Goal: Task Accomplishment & Management: Use online tool/utility

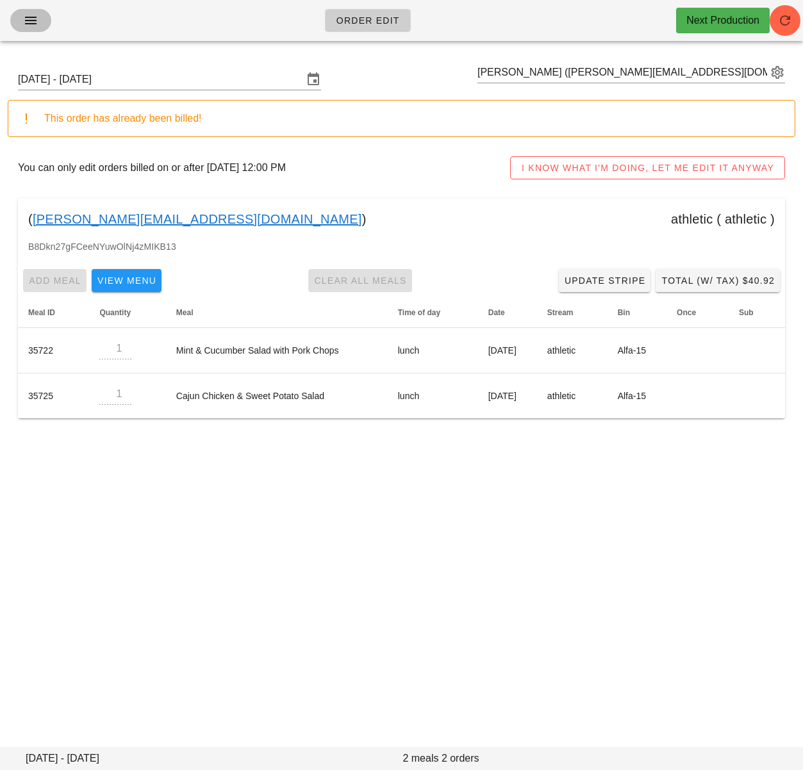
click at [36, 17] on icon "button" at bounding box center [30, 20] width 15 height 15
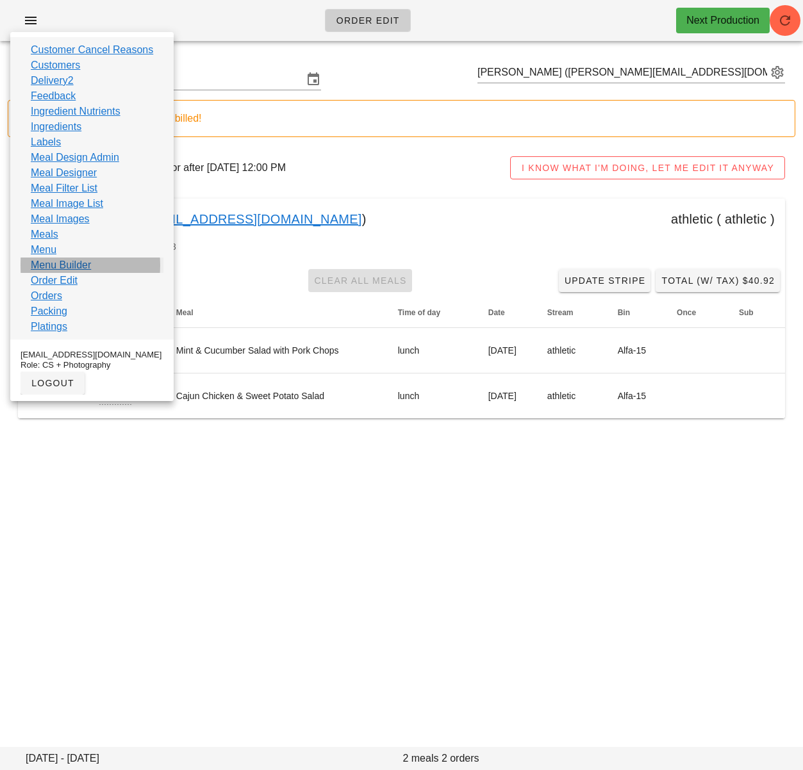
click at [67, 266] on link "Menu Builder" at bounding box center [61, 265] width 60 height 15
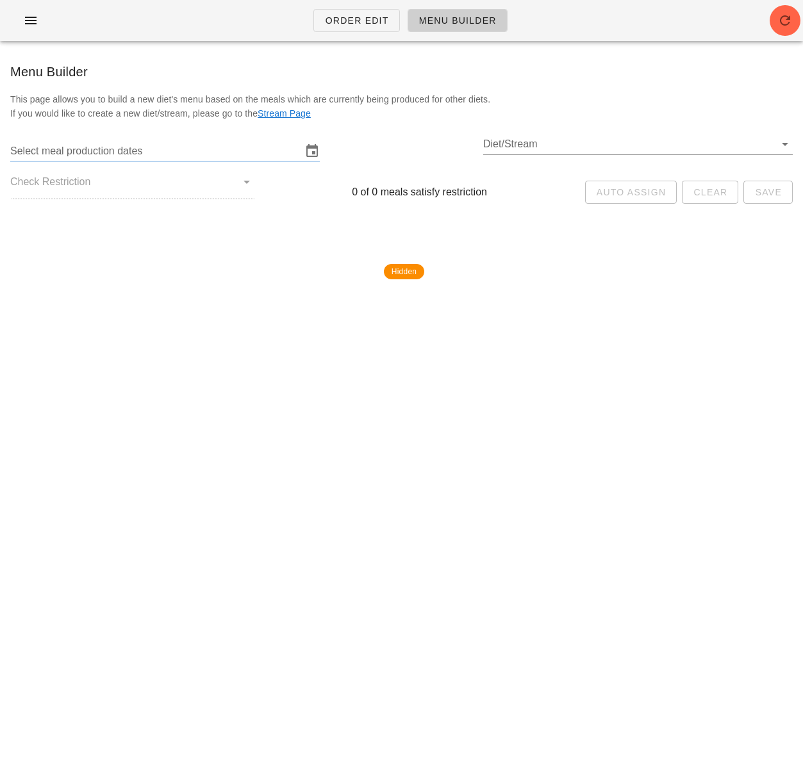
click at [154, 151] on input "Select meal production dates" at bounding box center [155, 151] width 291 height 20
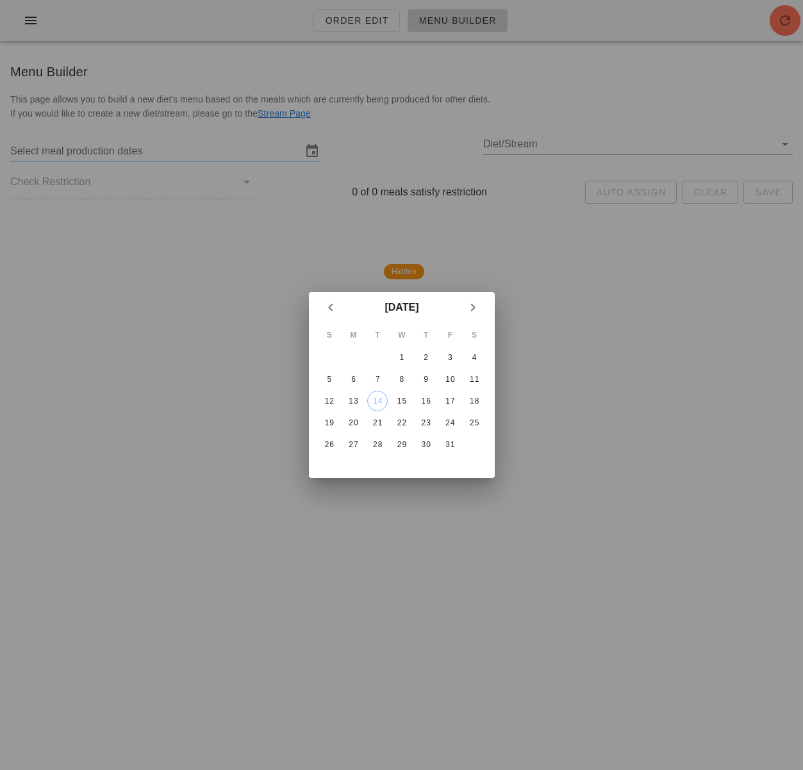
drag, startPoint x: 589, startPoint y: 324, endPoint x: 676, endPoint y: 199, distance: 152.3
click at [593, 320] on div at bounding box center [401, 385] width 803 height 770
type input "Monday October 13 - Saturday October 18"
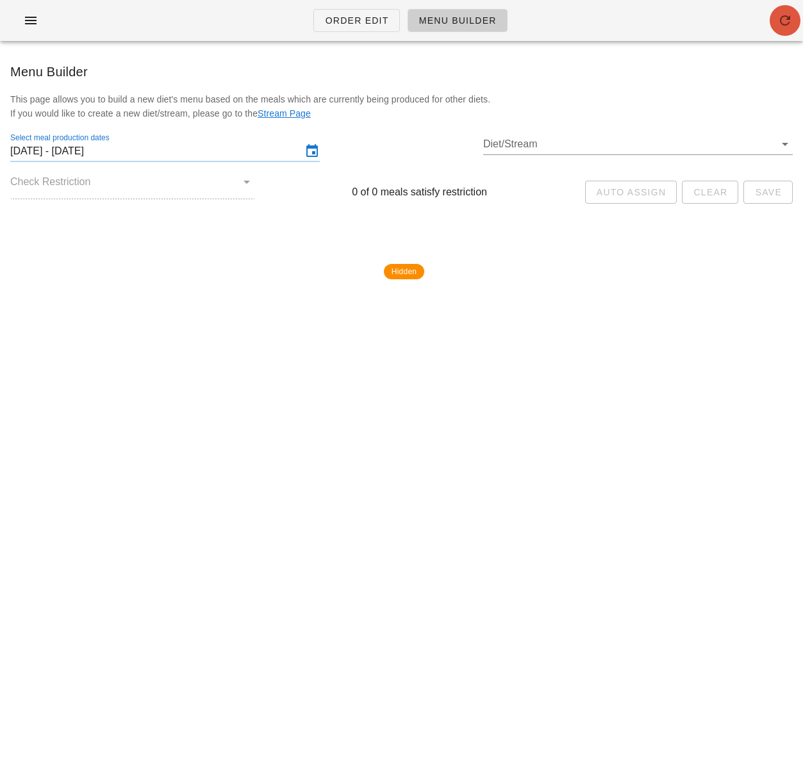
click at [780, 25] on icon "button" at bounding box center [784, 20] width 15 height 15
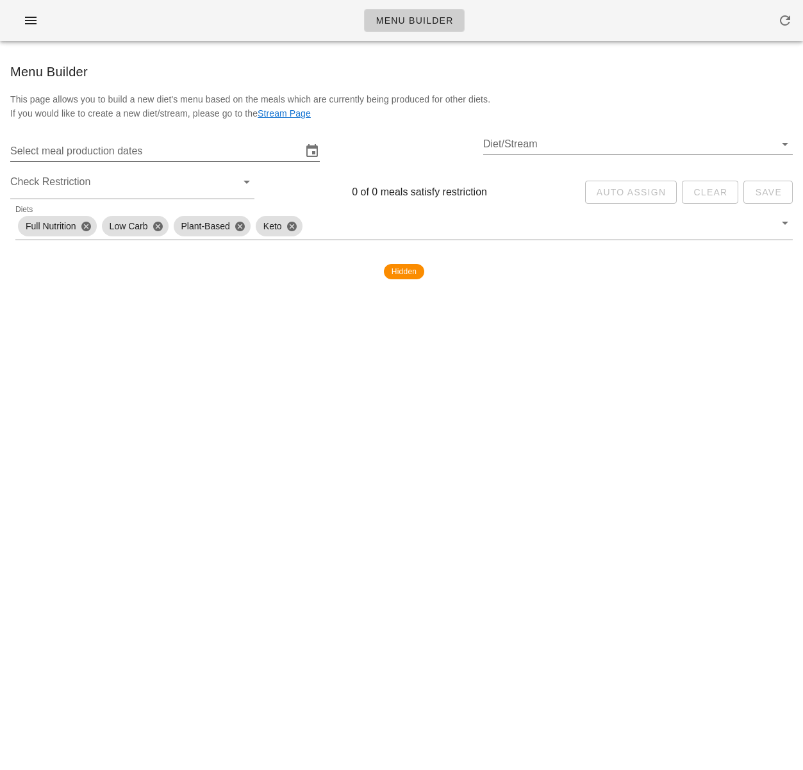
click at [152, 146] on input "Select meal production dates" at bounding box center [155, 151] width 291 height 20
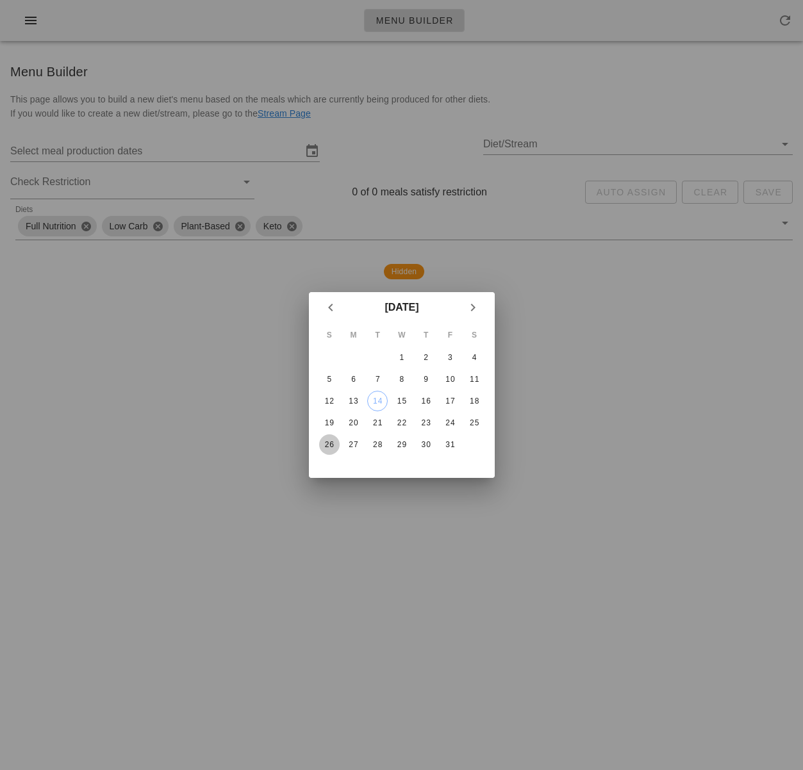
click at [325, 448] on div "26" at bounding box center [328, 444] width 20 height 9
type input "[DATE] - [DATE]"
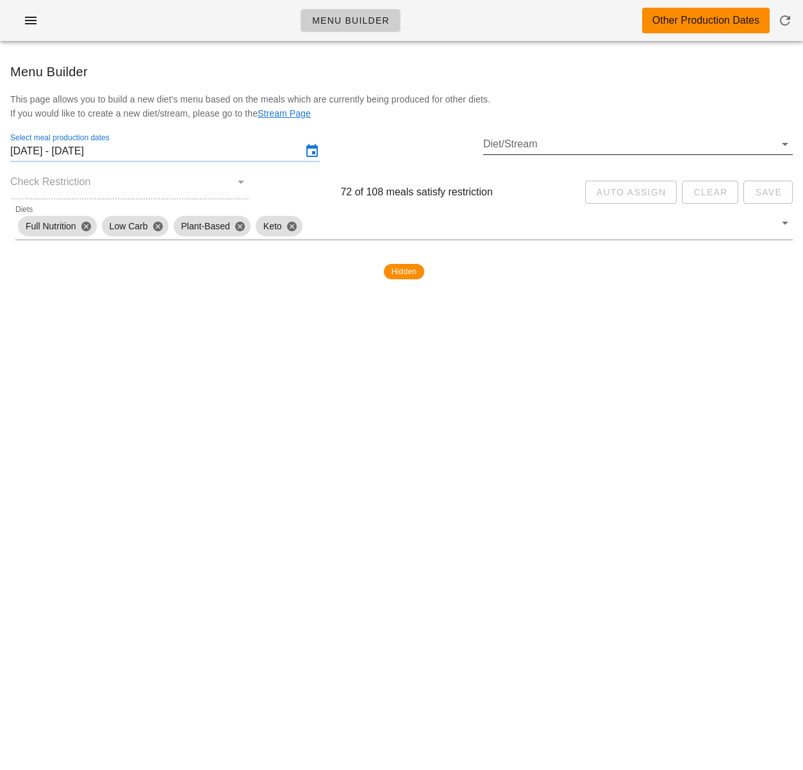
click at [537, 152] on input "Diet/Stream" at bounding box center [628, 144] width 291 height 20
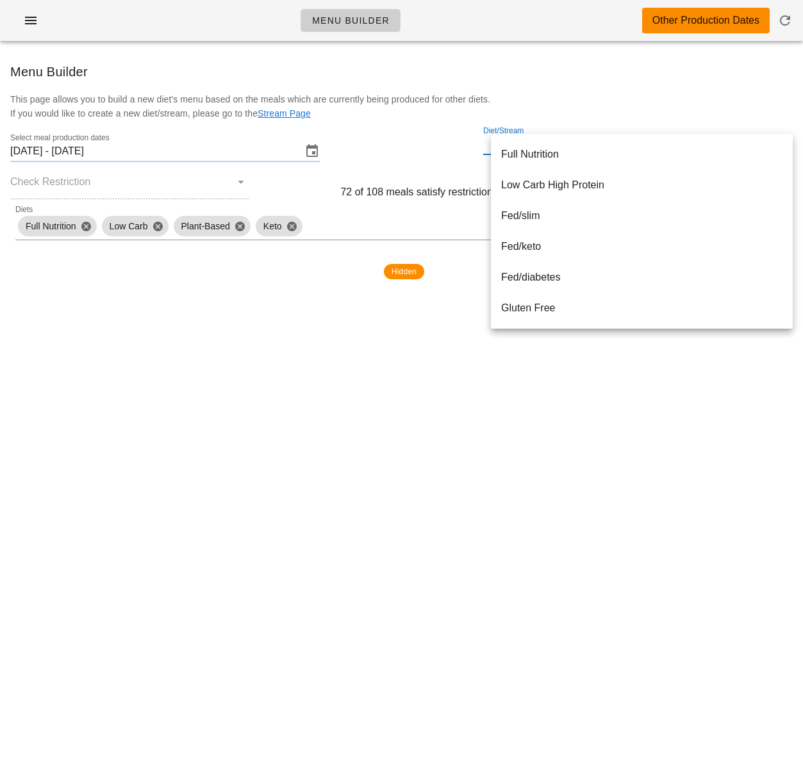
scroll to position [369, 0]
click at [539, 158] on div "Private Stream" at bounding box center [641, 154] width 281 height 12
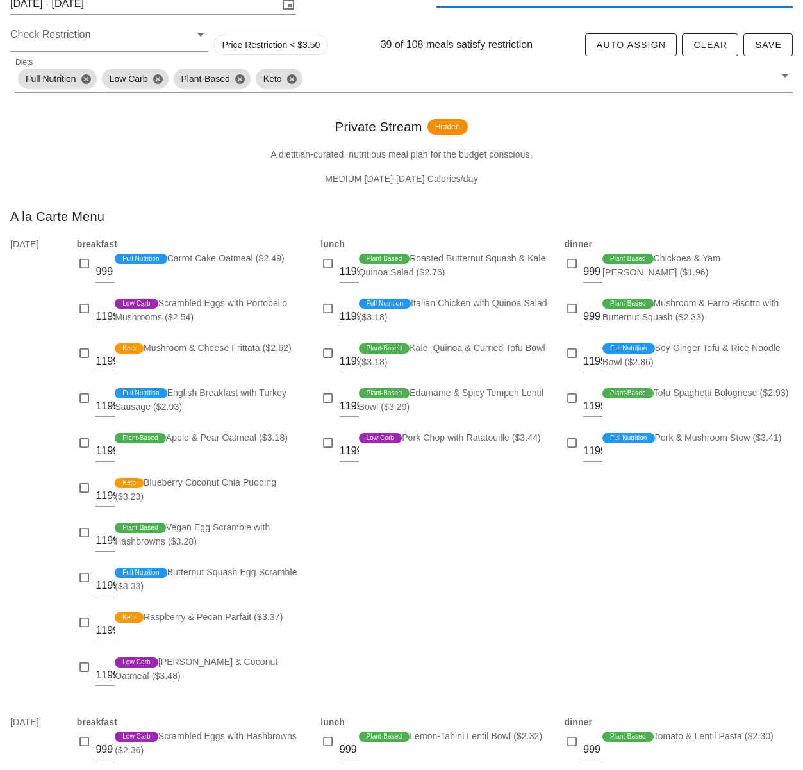
scroll to position [152, 0]
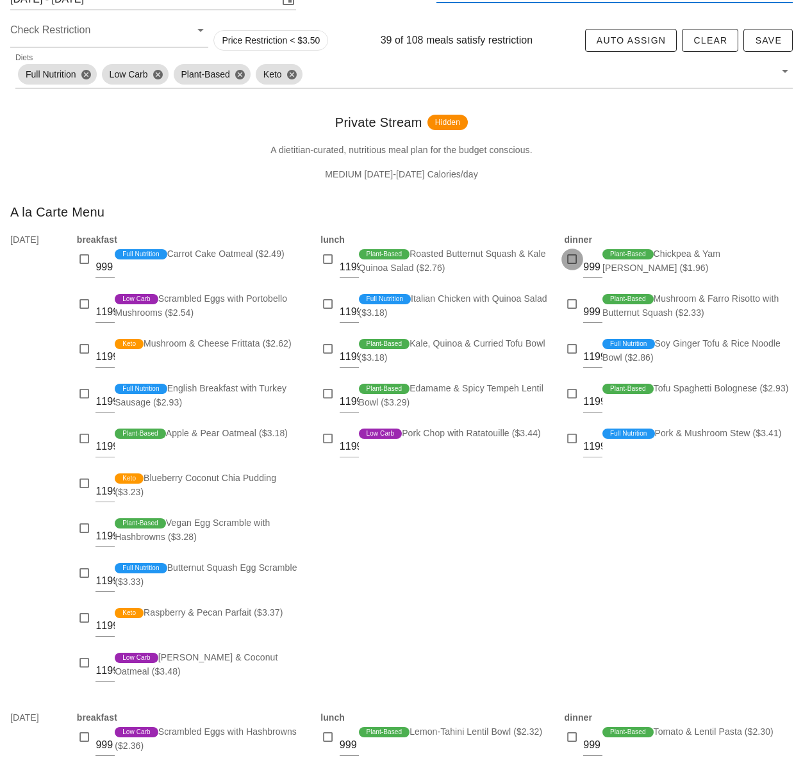
click at [571, 261] on div at bounding box center [572, 259] width 18 height 18
checkbox input "true"
click at [571, 299] on div at bounding box center [572, 304] width 18 height 18
checkbox input "true"
click at [570, 352] on div at bounding box center [572, 349] width 18 height 18
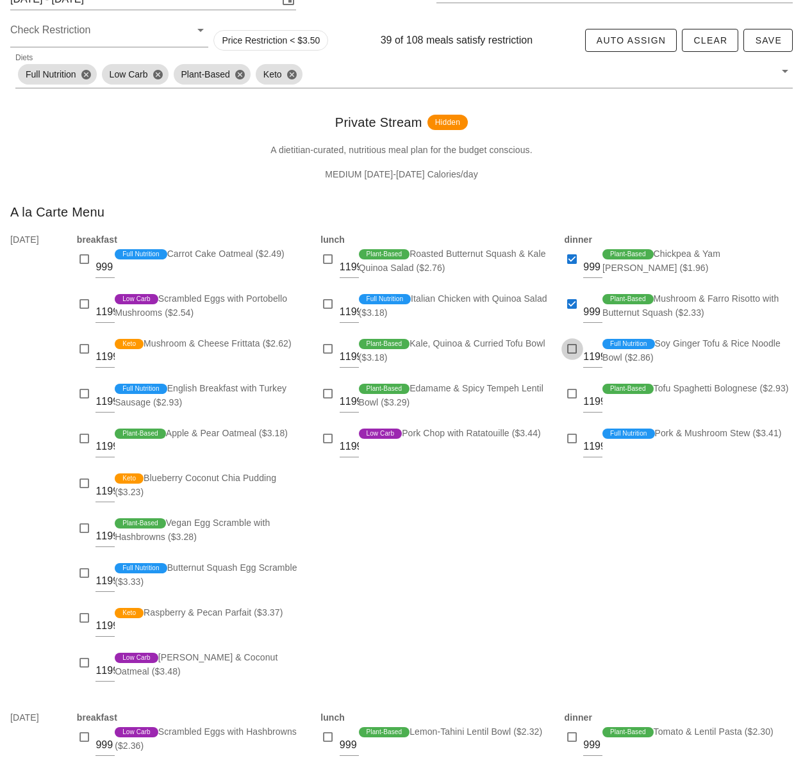
checkbox input "true"
click at [568, 396] on div at bounding box center [572, 394] width 18 height 18
checkbox input "true"
click at [577, 438] on div at bounding box center [572, 439] width 18 height 18
checkbox input "true"
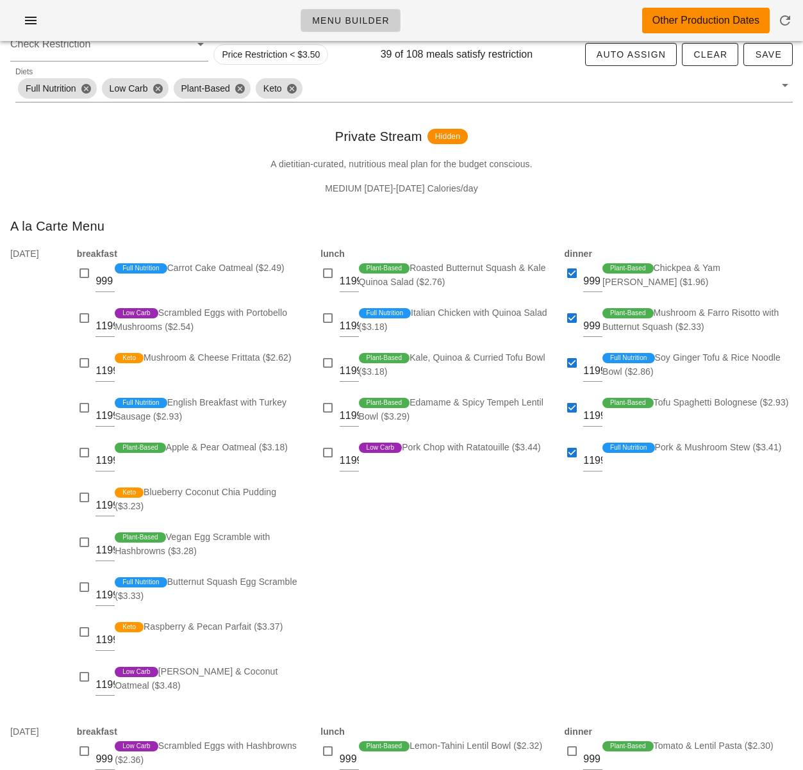
scroll to position [140, 0]
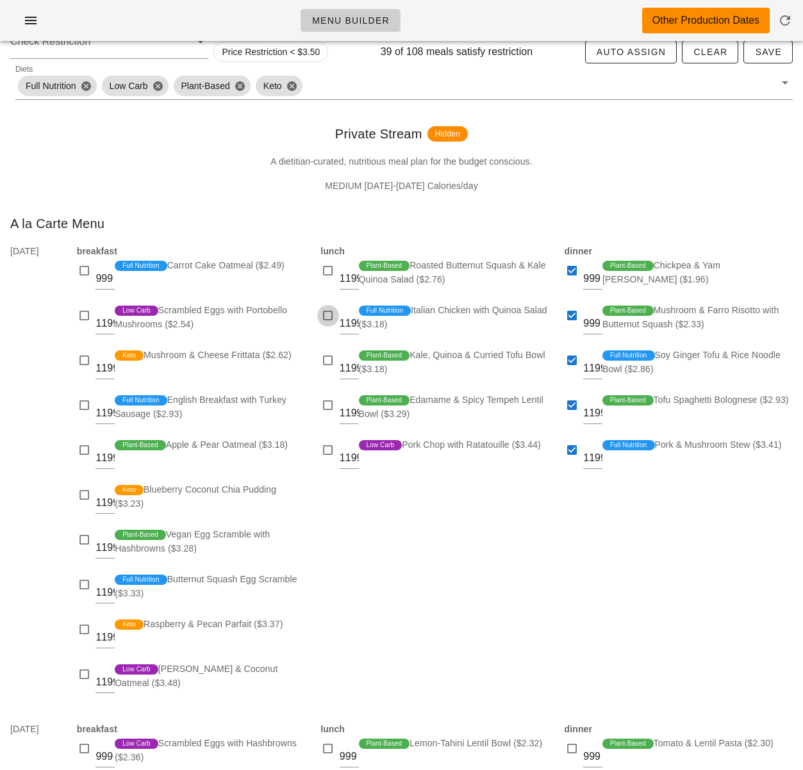
click at [333, 315] on div at bounding box center [328, 316] width 18 height 18
checkbox input "true"
click at [331, 402] on div at bounding box center [328, 406] width 18 height 18
checkbox input "true"
drag, startPoint x: 327, startPoint y: 450, endPoint x: 339, endPoint y: 452, distance: 11.8
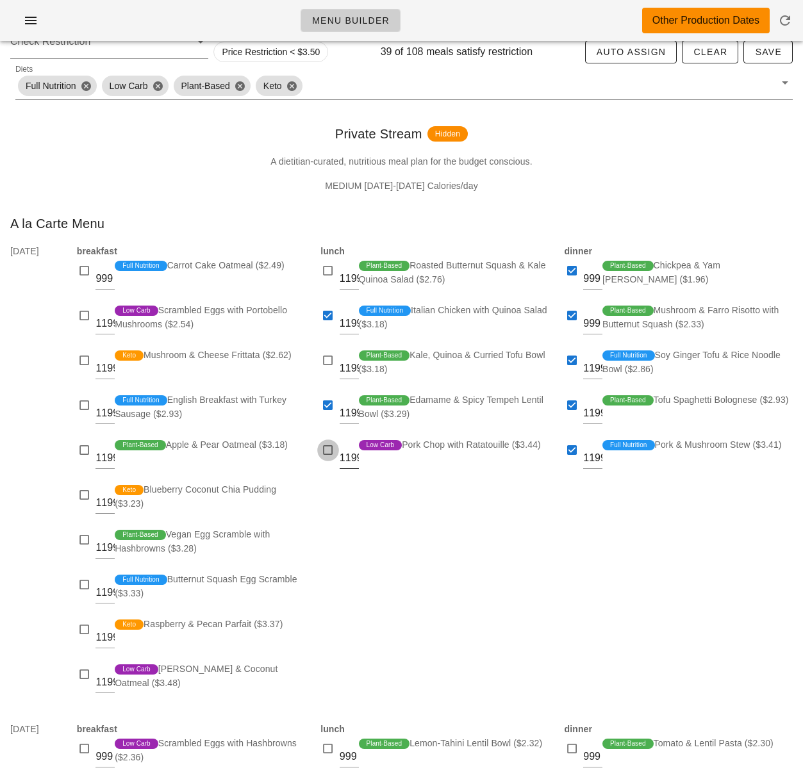
click at [327, 449] on div at bounding box center [328, 450] width 18 height 18
checkbox input "true"
click at [587, 489] on div "dinner 999 Plant-Based Chickpea & Yam [PERSON_NAME] ($1.96) 999 Plant-Based Mus…" at bounding box center [678, 475] width 243 height 478
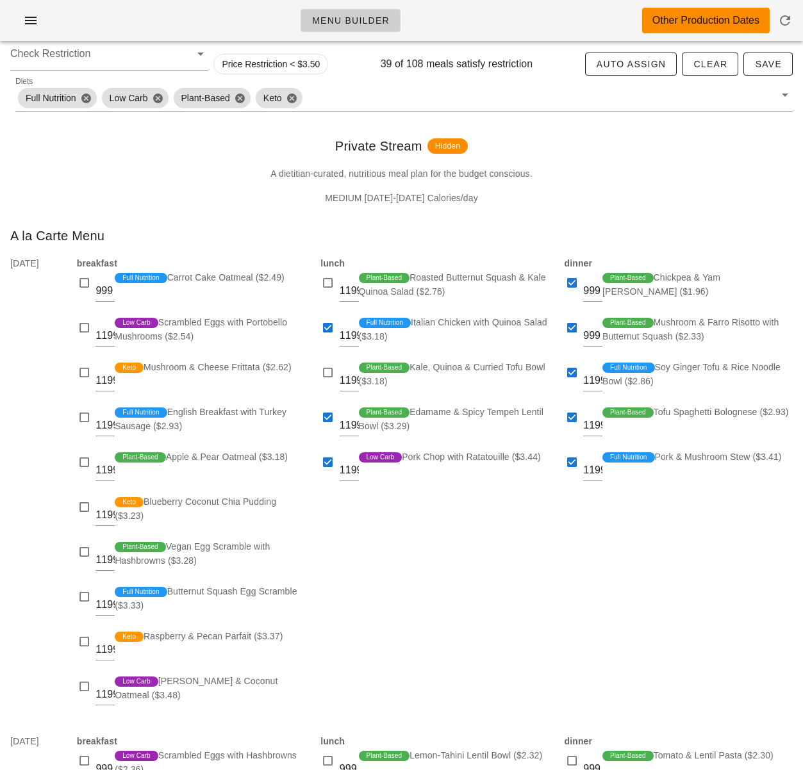
scroll to position [129, 0]
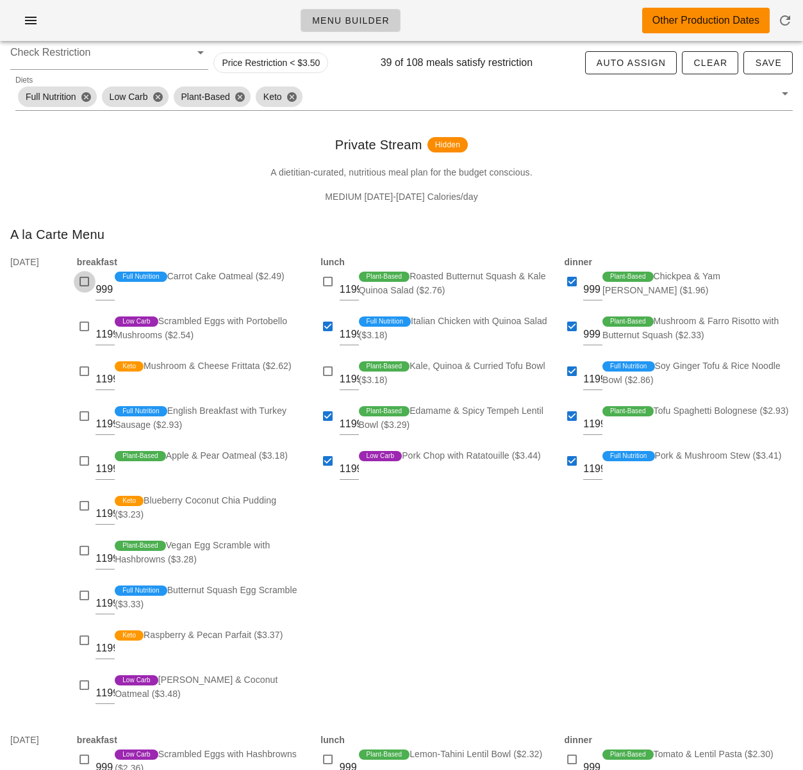
click at [82, 280] on div at bounding box center [85, 282] width 18 height 18
checkbox input "true"
click at [78, 331] on div at bounding box center [85, 327] width 18 height 18
checkbox input "true"
click at [86, 371] on div at bounding box center [85, 372] width 18 height 18
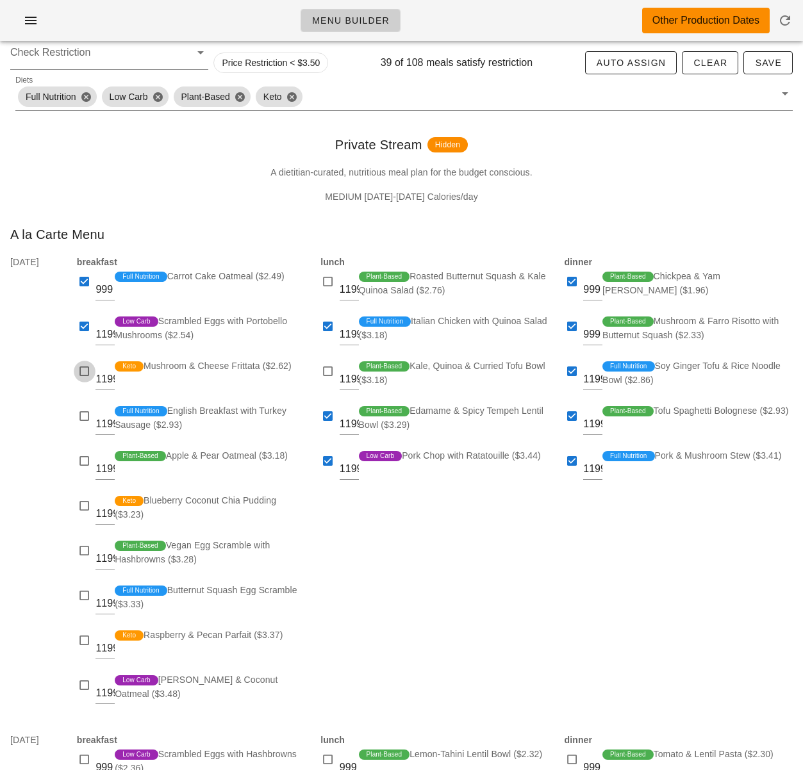
checkbox input "true"
click at [88, 425] on div at bounding box center [85, 416] width 18 height 18
checkbox input "true"
click at [81, 460] on div at bounding box center [85, 461] width 18 height 18
checkbox input "true"
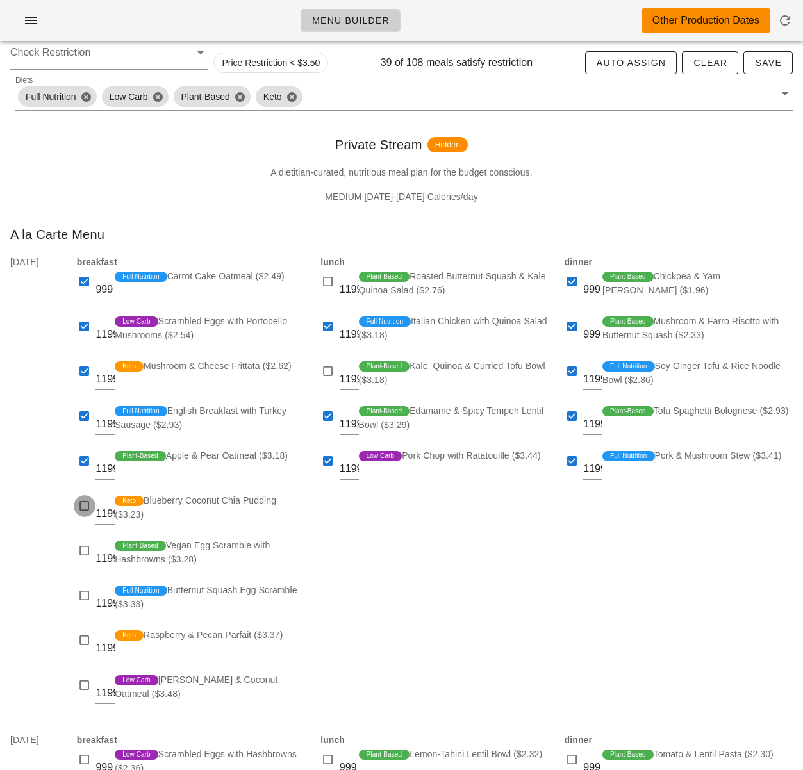
click at [85, 505] on div at bounding box center [85, 506] width 18 height 18
checkbox input "true"
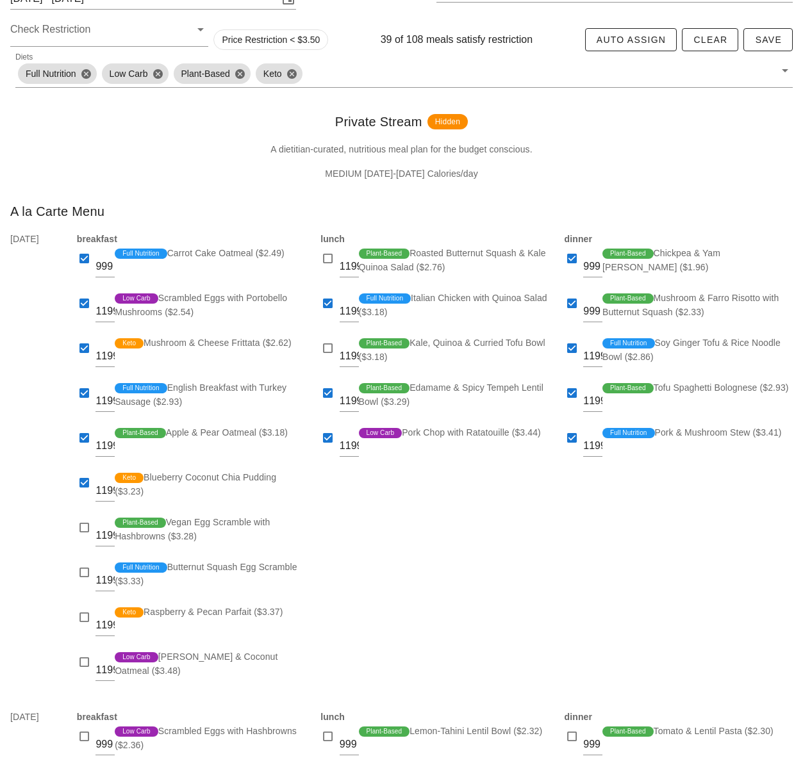
scroll to position [154, 0]
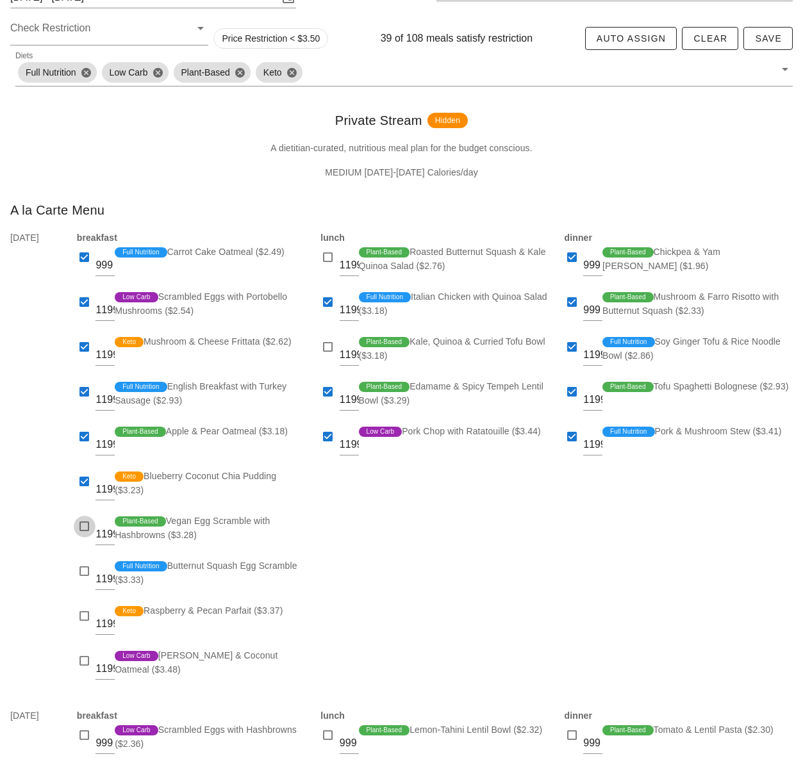
click at [87, 526] on div at bounding box center [85, 527] width 18 height 18
checkbox input "true"
click at [90, 610] on div at bounding box center [85, 616] width 18 height 18
checkbox input "true"
drag, startPoint x: 420, startPoint y: 608, endPoint x: 445, endPoint y: 590, distance: 31.3
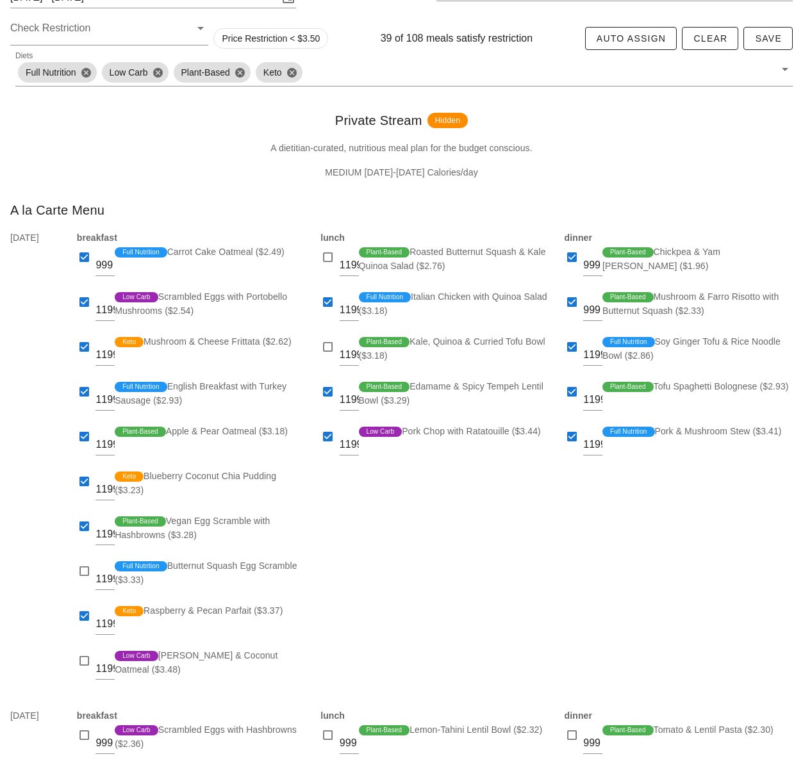
click at [421, 607] on div "lunch 1199 Plant-Based Roasted Butternut Squash & Kale Quinoa Salad ($2.76) 119…" at bounding box center [434, 462] width 243 height 478
click at [393, 543] on div "lunch 1199 Plant-Based Roasted Butternut Squash & Kale Quinoa Salad ($2.76) 119…" at bounding box center [434, 462] width 243 height 478
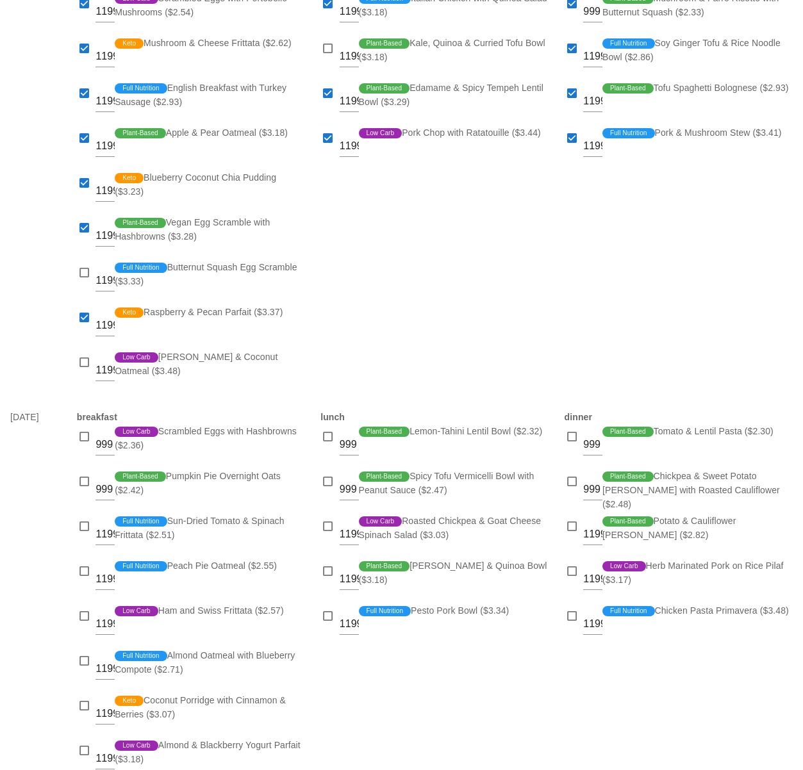
scroll to position [482, 0]
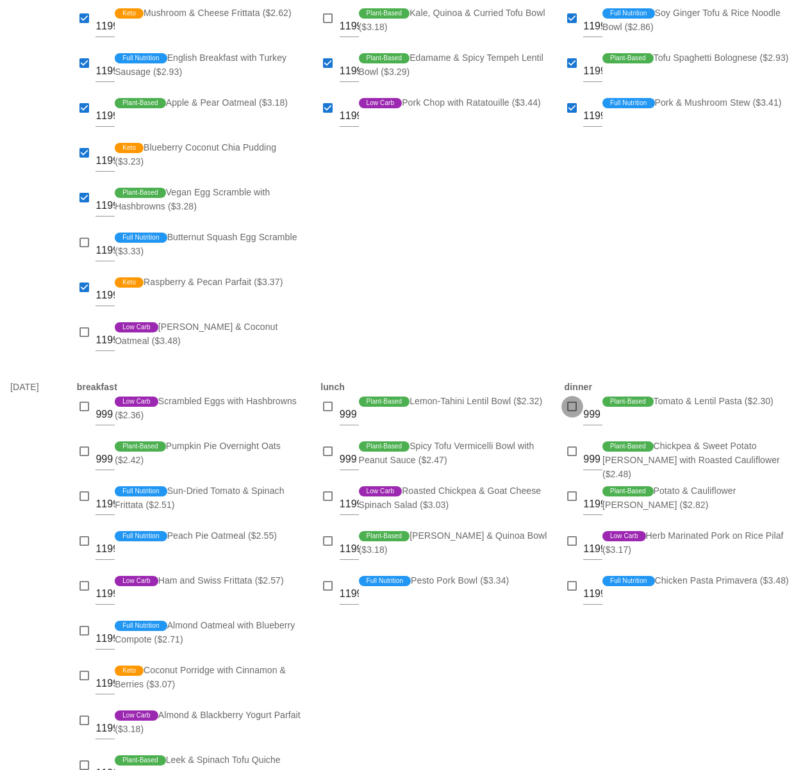
click at [569, 410] on div at bounding box center [572, 407] width 18 height 18
checkbox input "true"
click at [576, 454] on div at bounding box center [572, 452] width 18 height 18
checkbox input "true"
click at [571, 540] on div at bounding box center [572, 541] width 18 height 18
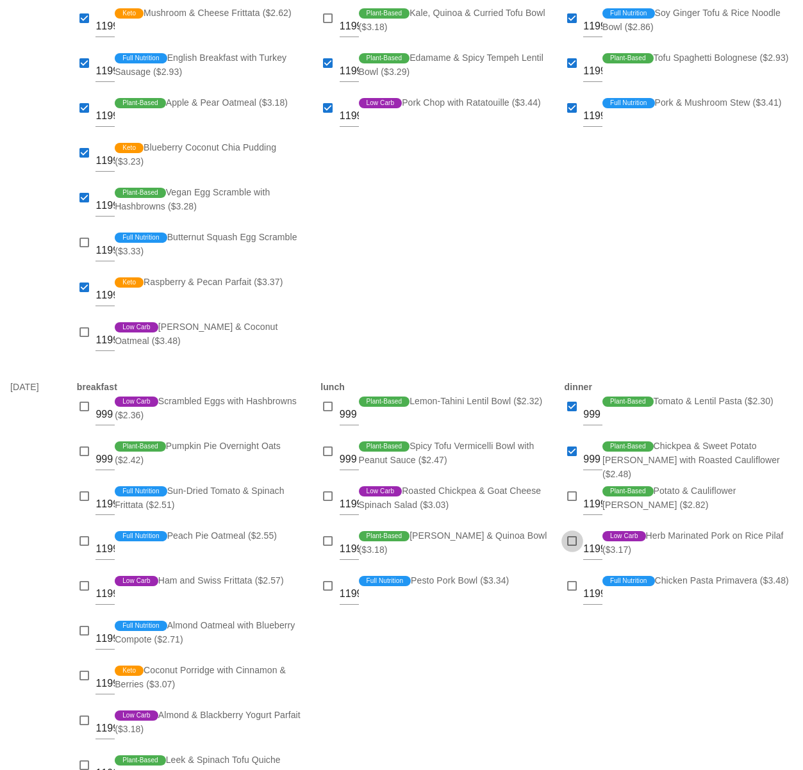
checkbox input "true"
click at [573, 588] on div at bounding box center [572, 586] width 18 height 18
checkbox input "true"
click at [332, 407] on div at bounding box center [328, 407] width 18 height 18
checkbox input "true"
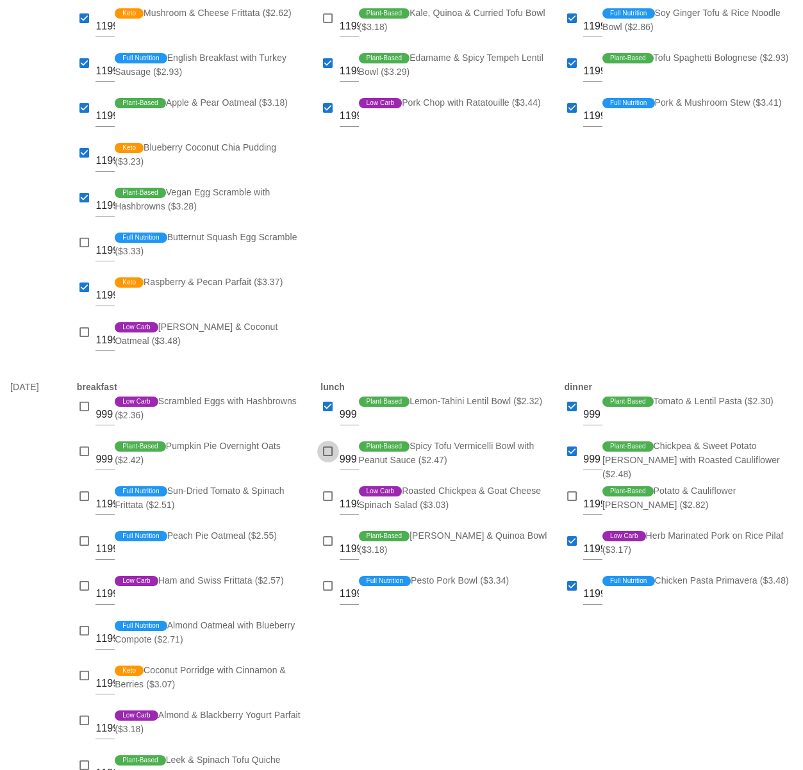
click at [330, 451] on div at bounding box center [328, 452] width 18 height 18
checkbox input "true"
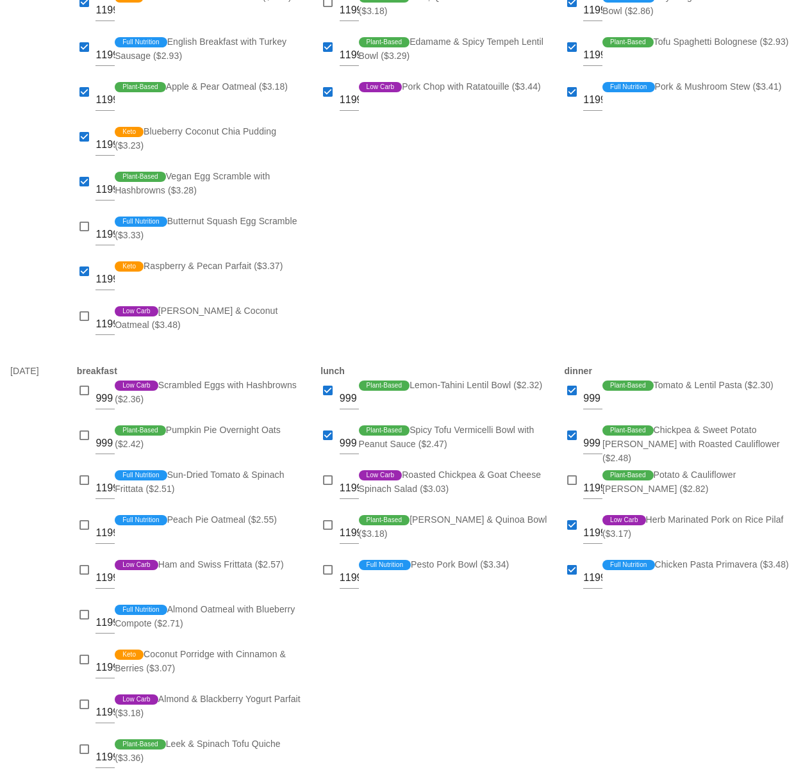
scroll to position [500, 0]
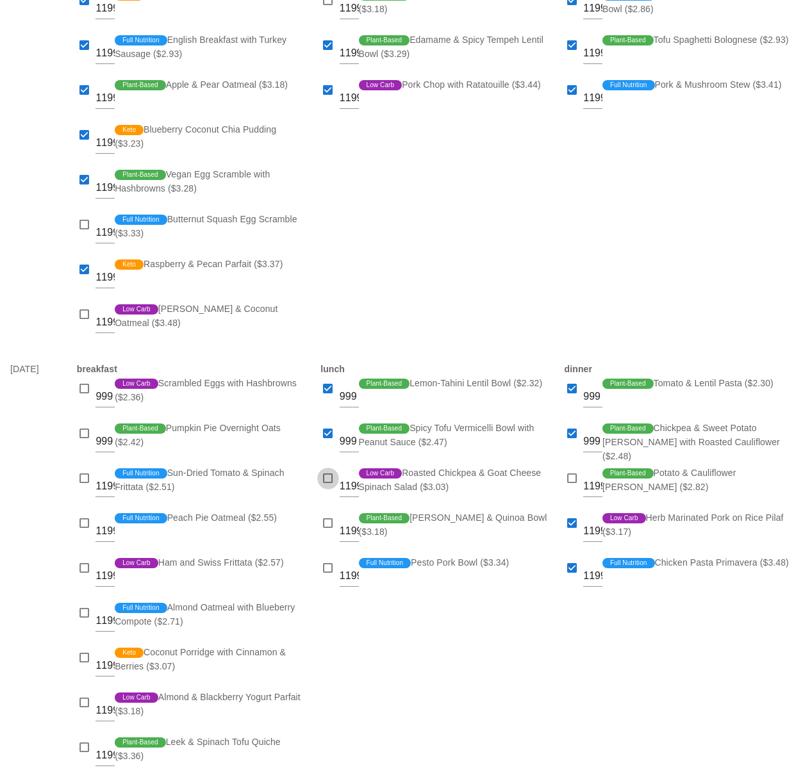
click at [324, 478] on div at bounding box center [328, 479] width 18 height 18
checkbox input "true"
click at [336, 521] on div at bounding box center [328, 523] width 18 height 18
checkbox input "true"
click at [496, 685] on div "lunch 999 Plant-Based Lemon-Tahini Lentil Bowl ($2.32) 999 Plant-Based Spicy To…" at bounding box center [434, 570] width 243 height 433
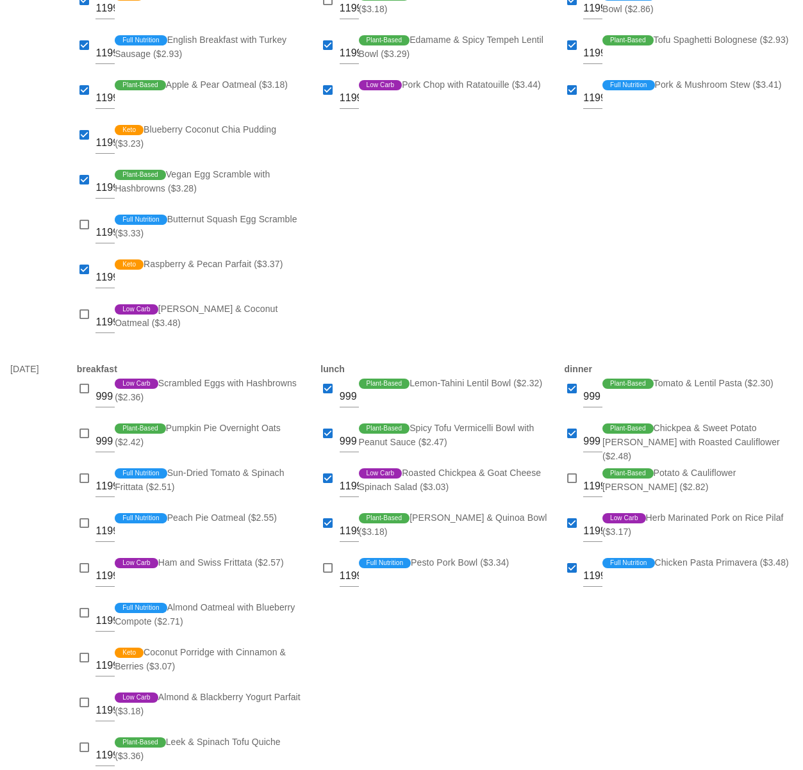
click at [491, 646] on div "lunch 999 Plant-Based Lemon-Tahini Lentil Bowl ($2.32) 999 Plant-Based Spicy To…" at bounding box center [434, 570] width 243 height 433
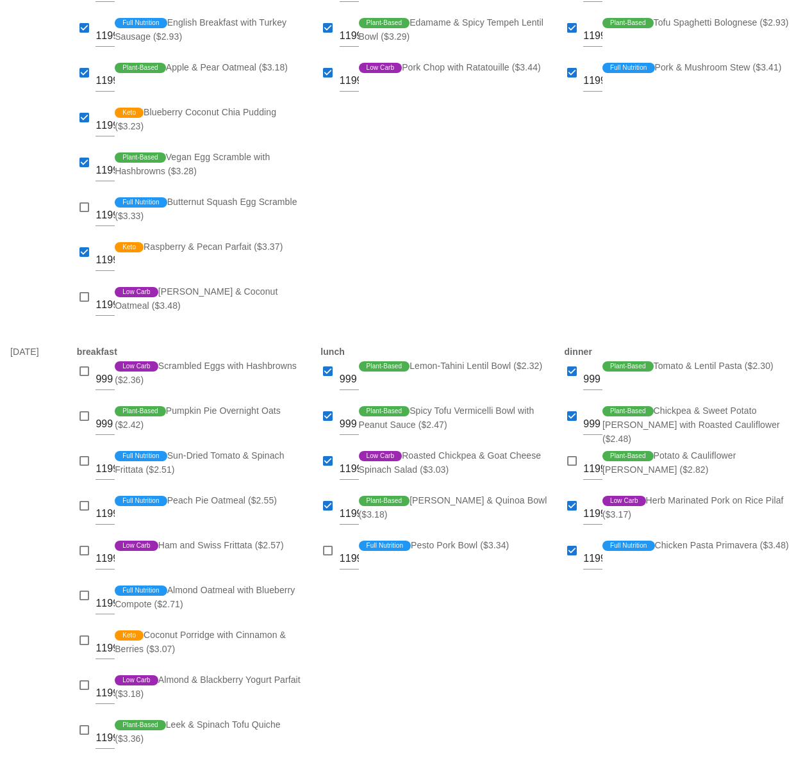
scroll to position [520, 0]
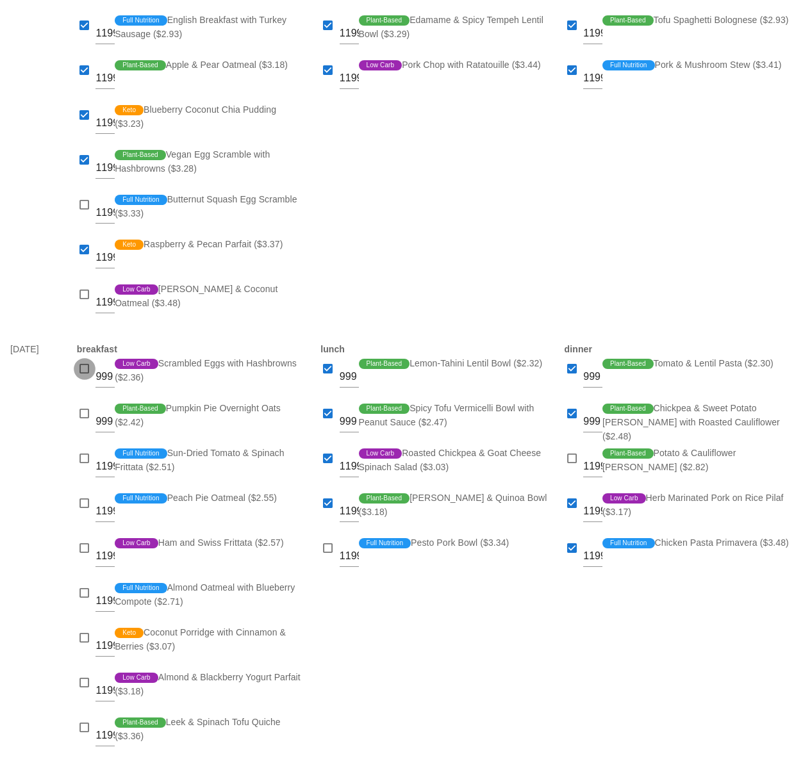
click at [82, 372] on div at bounding box center [85, 369] width 18 height 18
checkbox input "true"
click at [82, 407] on div at bounding box center [85, 414] width 18 height 18
checkbox input "true"
click at [85, 457] on div at bounding box center [85, 459] width 18 height 18
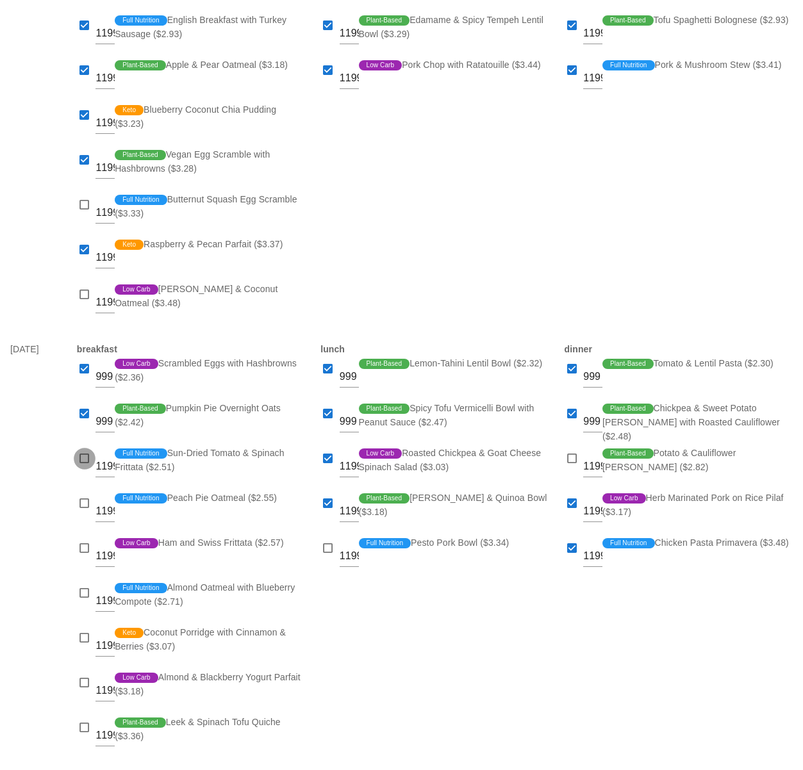
checkbox input "true"
click at [81, 500] on div at bounding box center [85, 504] width 18 height 18
checkbox input "true"
click at [85, 548] on div at bounding box center [85, 548] width 18 height 18
checkbox input "true"
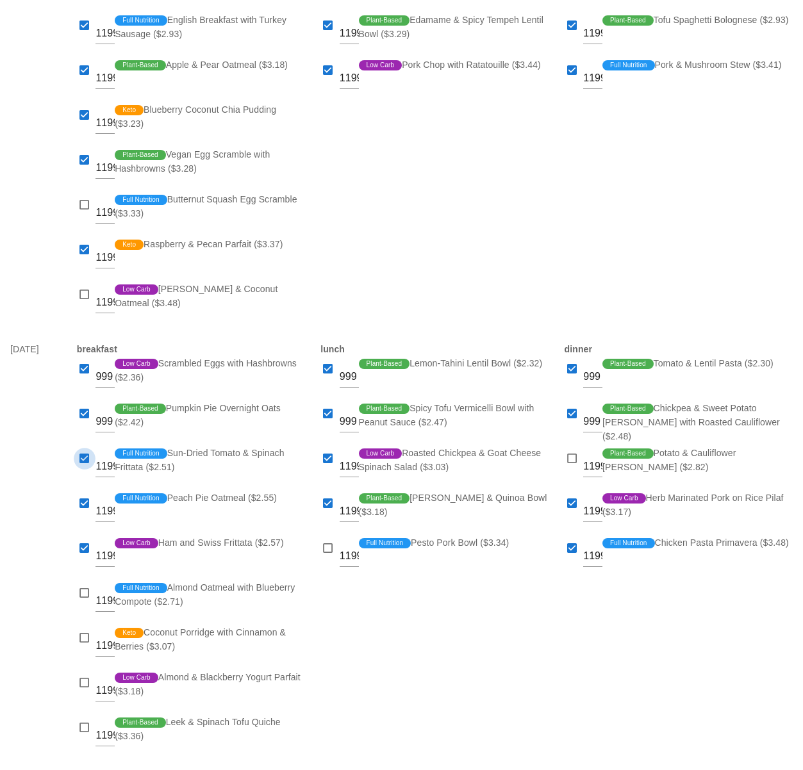
click at [88, 457] on div at bounding box center [85, 459] width 18 height 18
checkbox input "false"
click at [49, 482] on div "[DATE]" at bounding box center [36, 550] width 67 height 433
click at [89, 638] on div at bounding box center [85, 638] width 18 height 18
checkbox input "true"
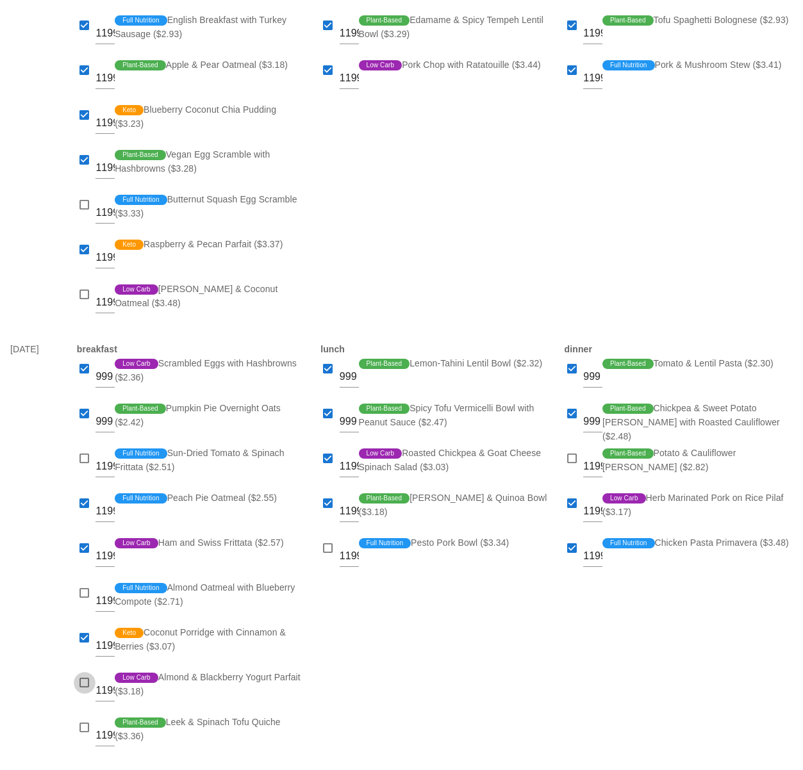
click at [82, 685] on div at bounding box center [85, 683] width 18 height 18
checkbox input "true"
click at [85, 730] on div at bounding box center [85, 728] width 18 height 18
checkbox input "true"
drag, startPoint x: 367, startPoint y: 634, endPoint x: 359, endPoint y: 620, distance: 15.8
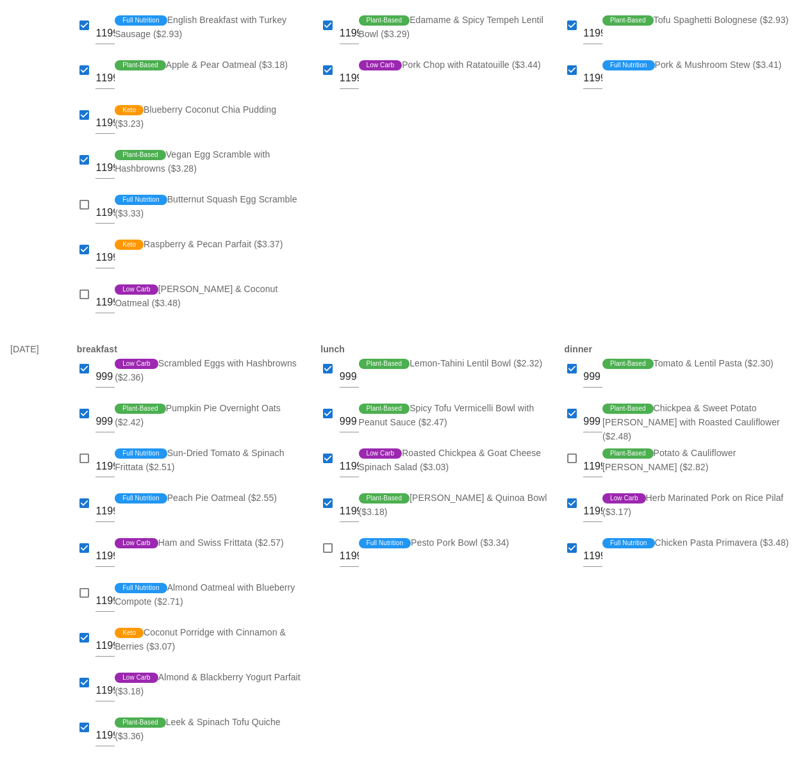
click at [367, 634] on div "lunch 999 Plant-Based Lemon-Tahini Lentil Bowl ($2.32) 999 Plant-Based Spicy To…" at bounding box center [434, 550] width 243 height 433
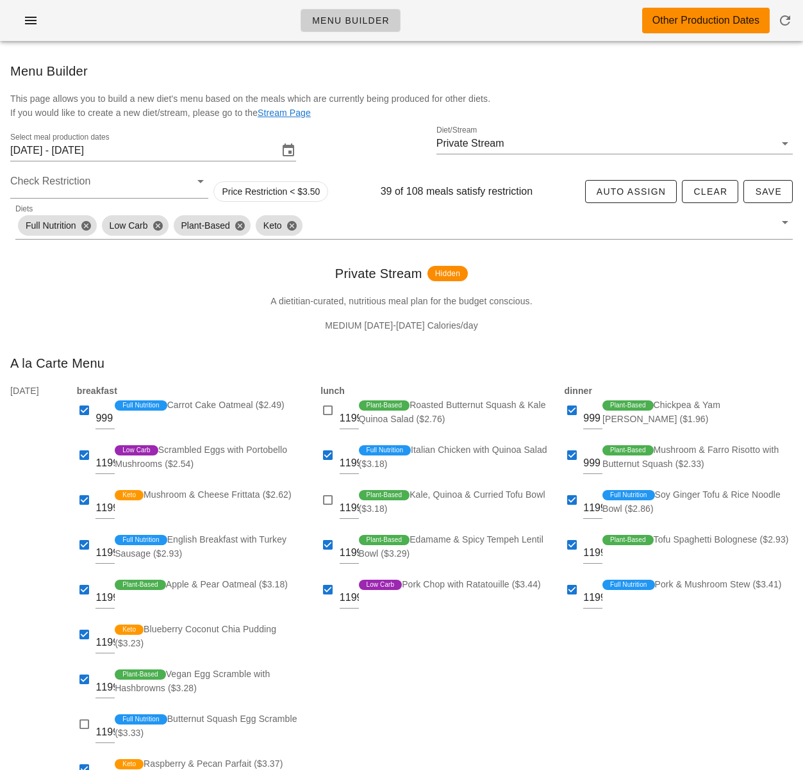
scroll to position [0, 0]
click at [769, 193] on span "Save" at bounding box center [768, 192] width 28 height 10
click at [170, 272] on div "Private Stream Hidden" at bounding box center [401, 274] width 803 height 41
click at [35, 23] on icon "button" at bounding box center [30, 20] width 15 height 15
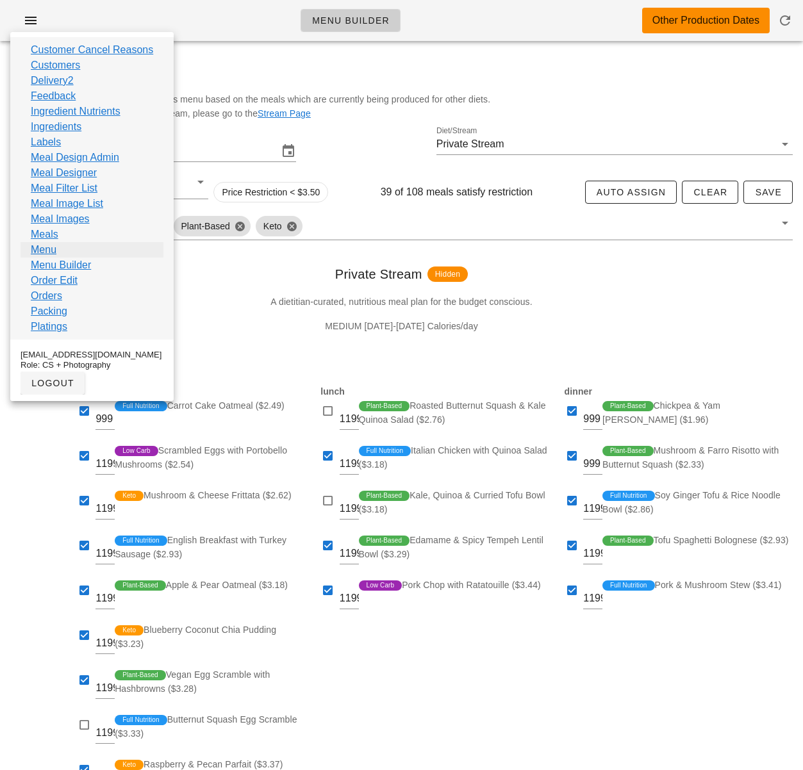
click at [40, 251] on link "Menu" at bounding box center [44, 249] width 26 height 15
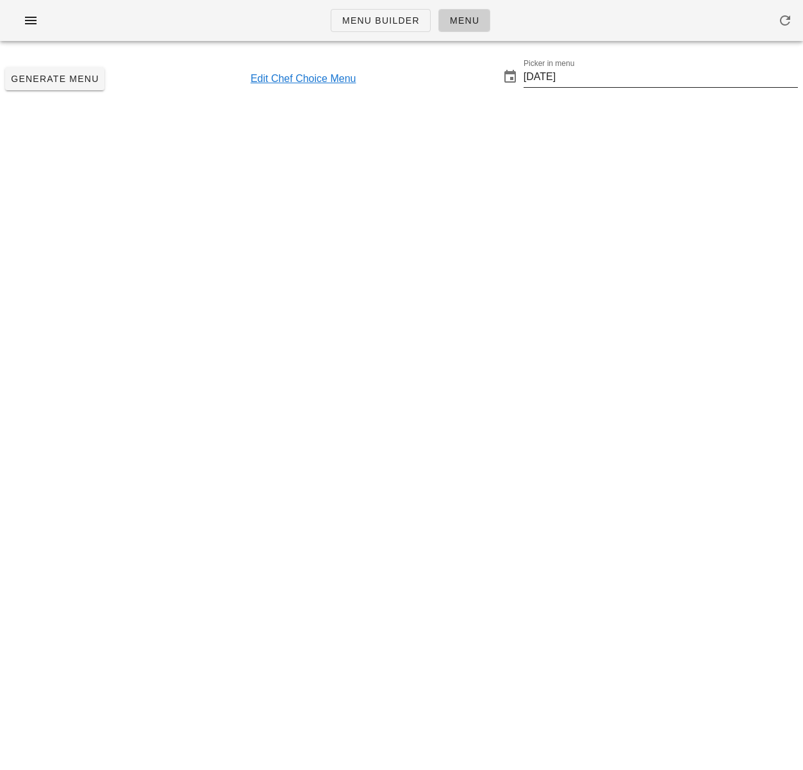
click at [575, 82] on input "2025-10-26" at bounding box center [660, 77] width 274 height 20
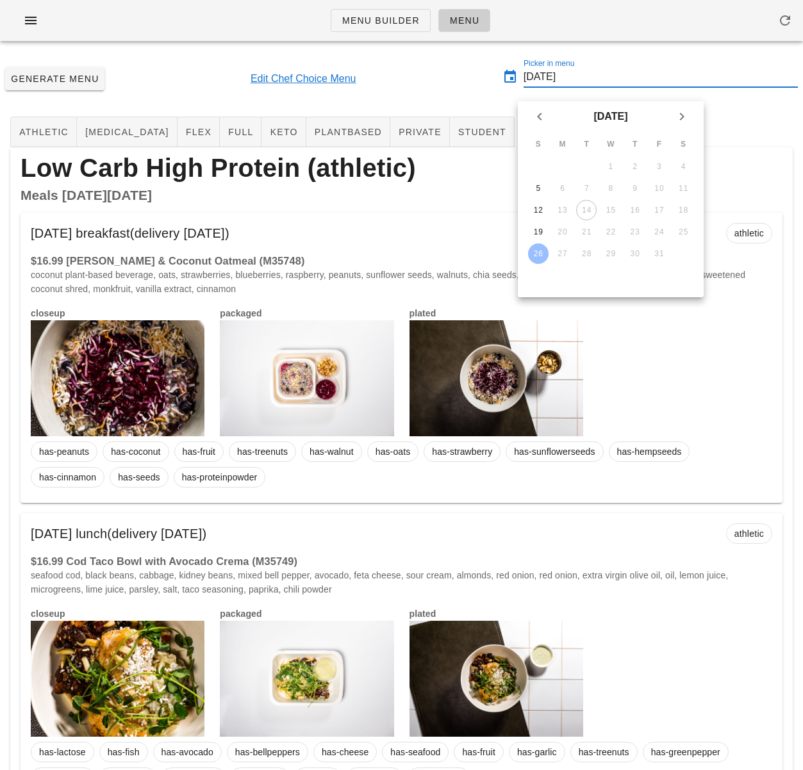
click at [455, 71] on div "Generate Menu Edit Chef Choice Menu Picker in menu 2025-10-26" at bounding box center [401, 78] width 803 height 55
click at [485, 95] on div "Generate Menu Edit Chef Choice Menu Picker in menu 2025-10-26" at bounding box center [401, 78] width 803 height 55
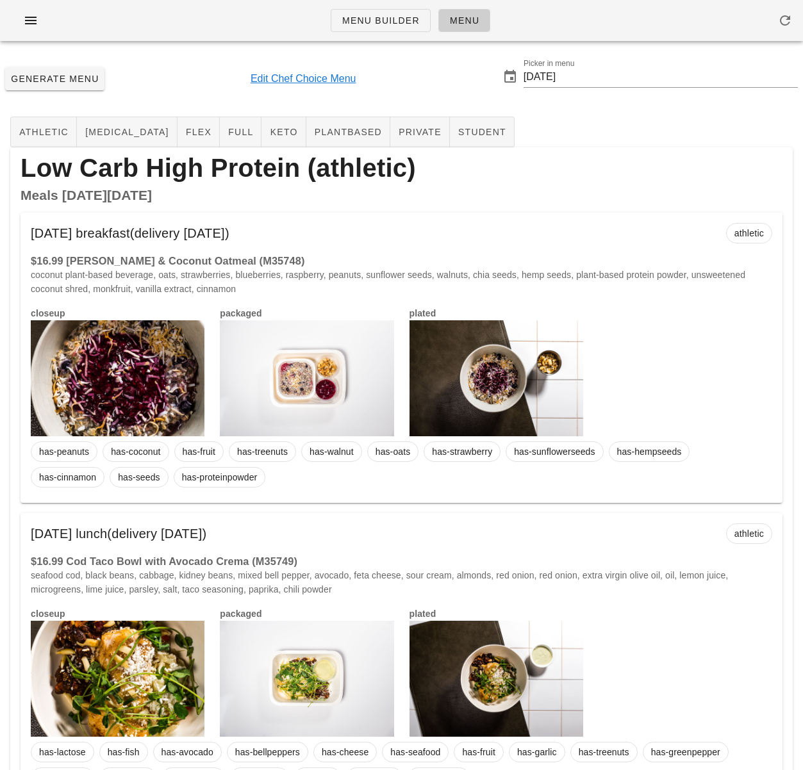
click at [314, 135] on span "plantbased" at bounding box center [348, 132] width 68 height 10
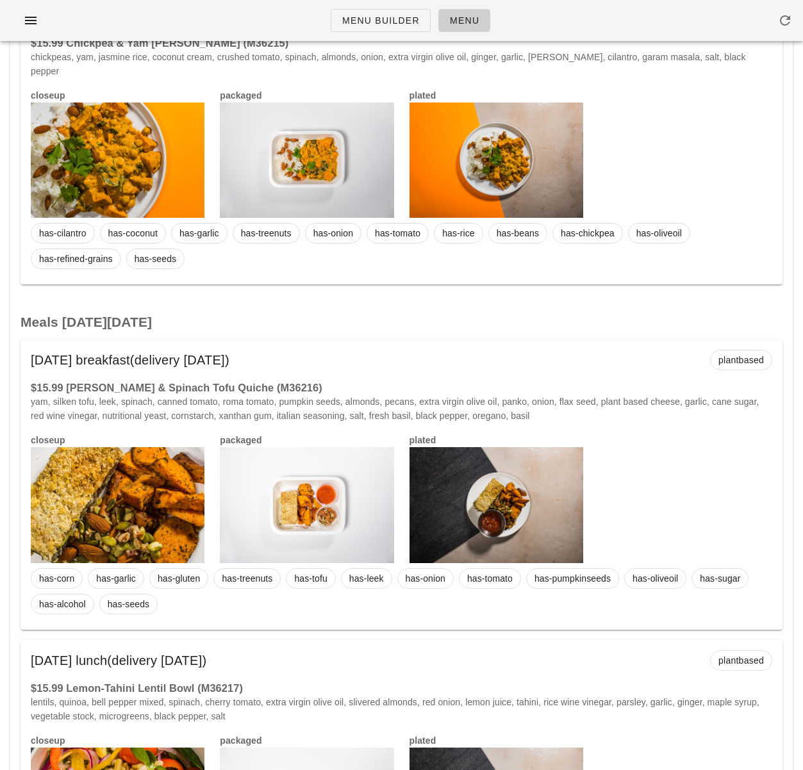
scroll to position [2591, 0]
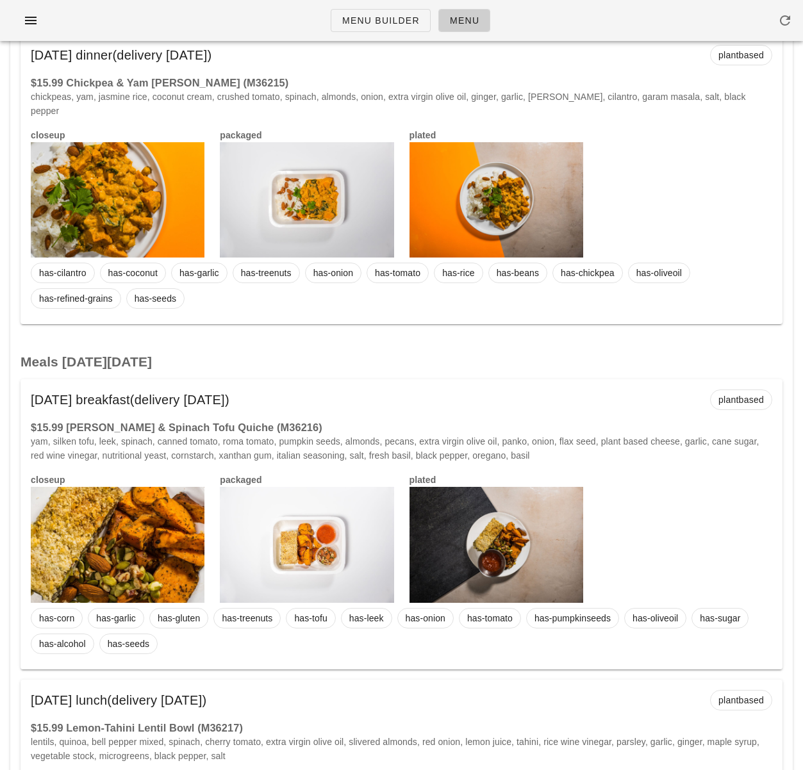
drag, startPoint x: 363, startPoint y: 330, endPoint x: 284, endPoint y: 130, distance: 214.6
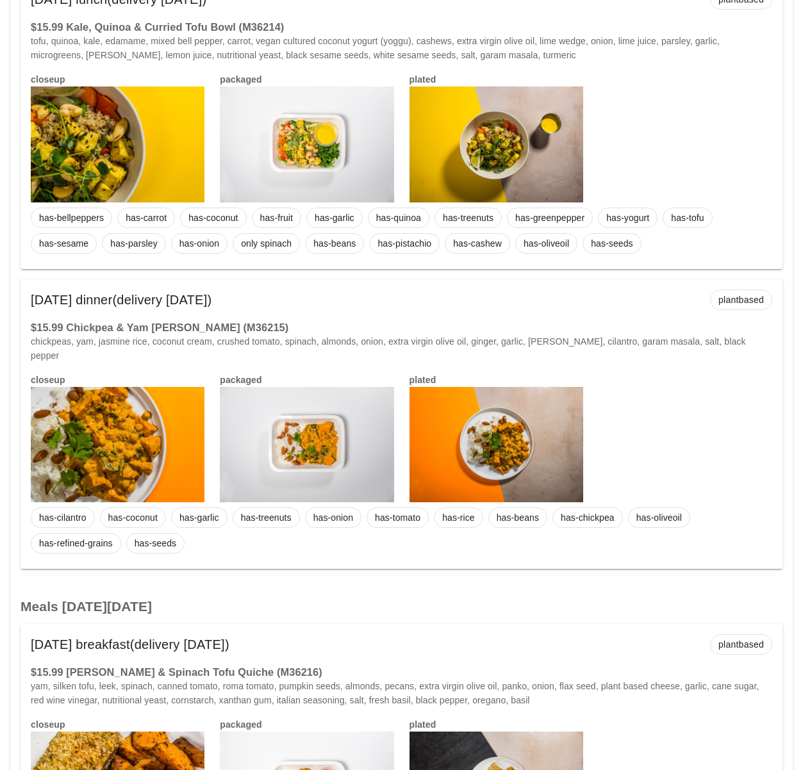
scroll to position [2349, 0]
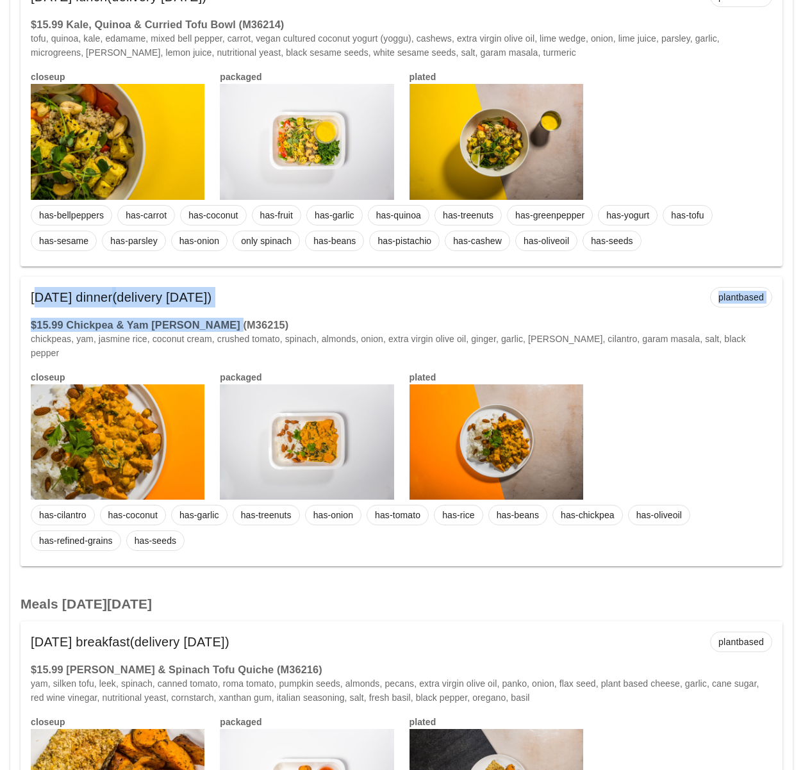
drag, startPoint x: 231, startPoint y: 326, endPoint x: 30, endPoint y: 291, distance: 204.2
click at [28, 293] on div "Wednesday Oct 29 dinner (delivery Sunday Oct 26) plantbased $15.99 Chickpea & Y…" at bounding box center [401, 422] width 762 height 290
copy div "Wednesday Oct 29 dinner (delivery Sunday Oct 26) plantbased $15.99 Chickpea & Y…"
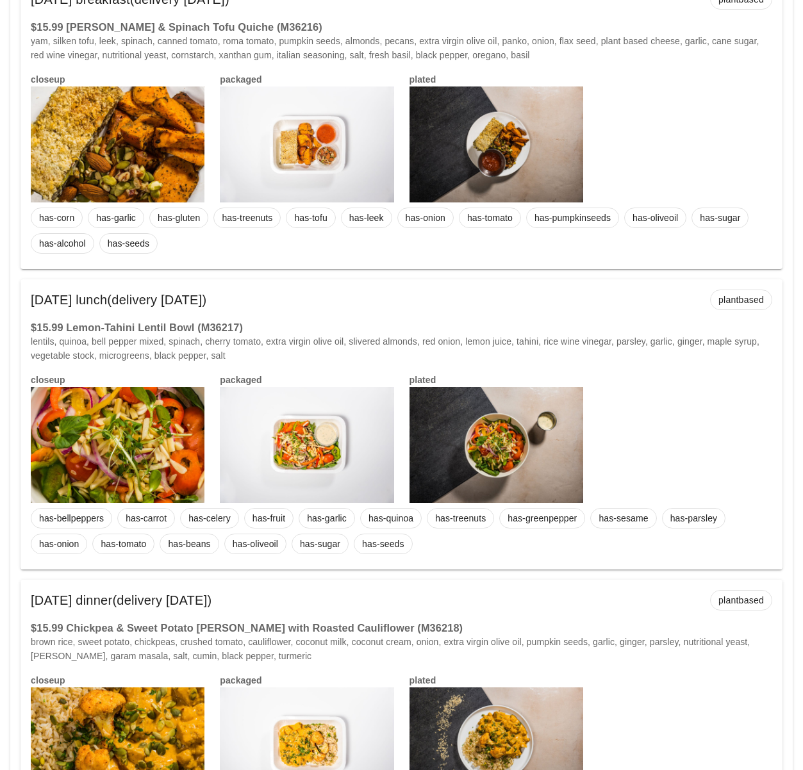
scroll to position [3180, 0]
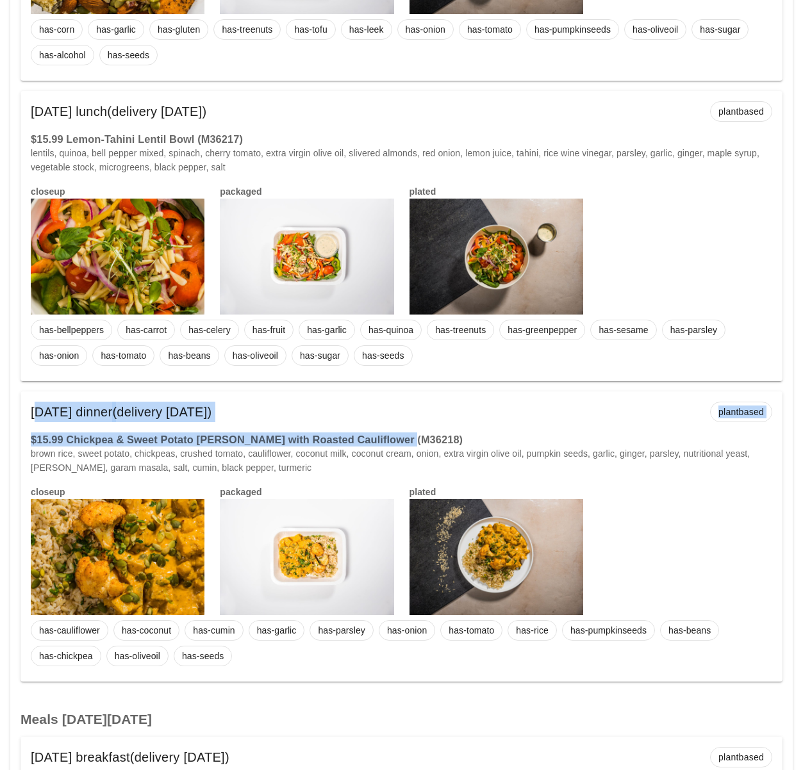
drag, startPoint x: 270, startPoint y: 414, endPoint x: 33, endPoint y: 509, distance: 254.7
click at [28, 398] on div "Thursday Oct 30 dinner (delivery Wednesday Oct 29) plantbased $15.99 Chickpea &…" at bounding box center [401, 536] width 762 height 290
copy div "Thursday Oct 30 dinner (delivery Wednesday Oct 29) plantbased $15.99 Chickpea &…"
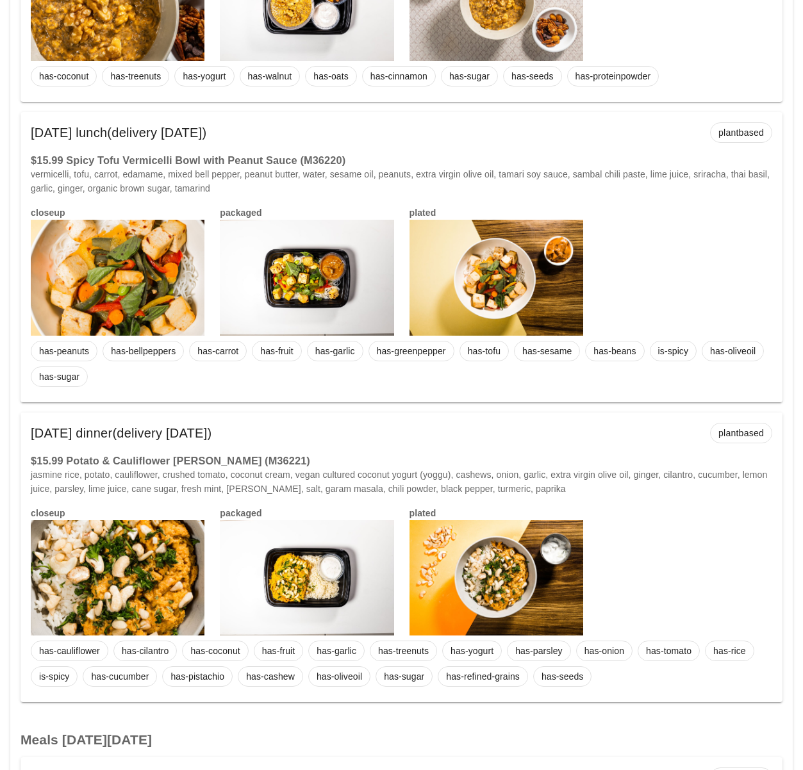
scroll to position [4120, 0]
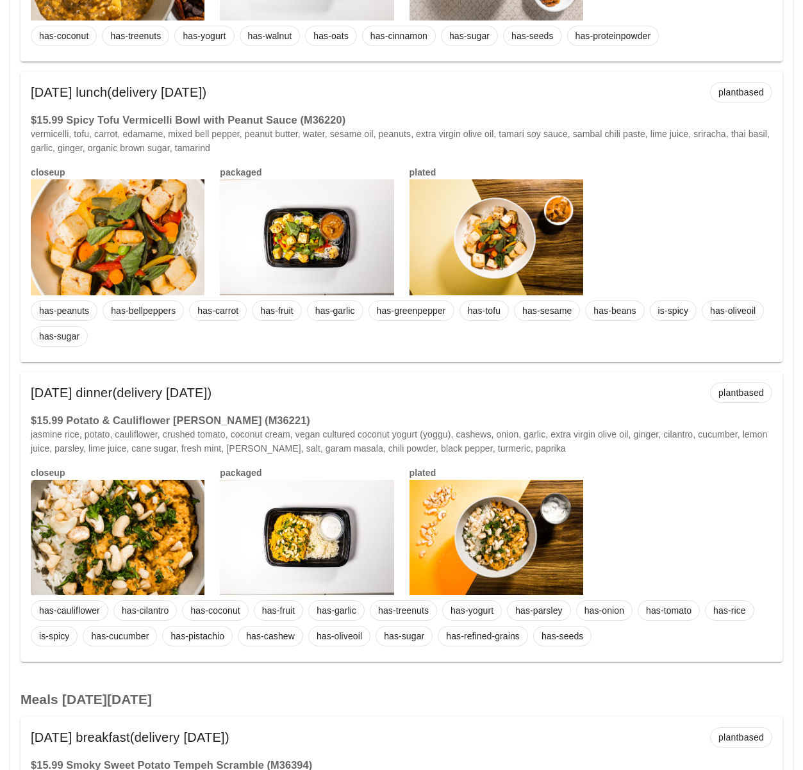
click at [265, 395] on div "Friday Oct 31 dinner (delivery Wednesday Oct 29) plantbased" at bounding box center [401, 392] width 762 height 41
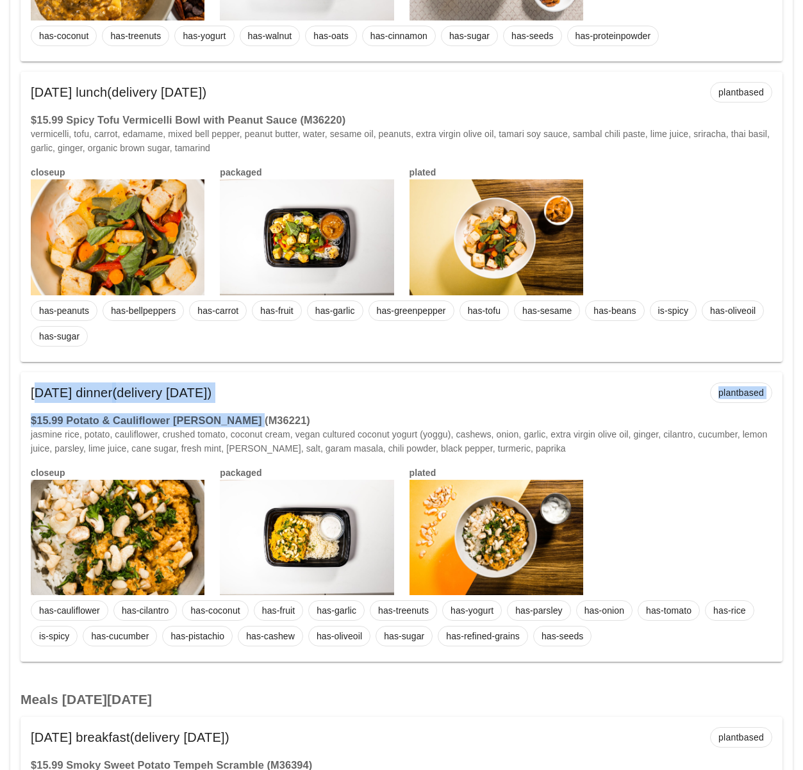
drag, startPoint x: 218, startPoint y: 404, endPoint x: -28, endPoint y: 371, distance: 247.5
copy div "Friday Oct 31 dinner (delivery Wednesday Oct 29) plantbased $15.99 Potato & Cau…"
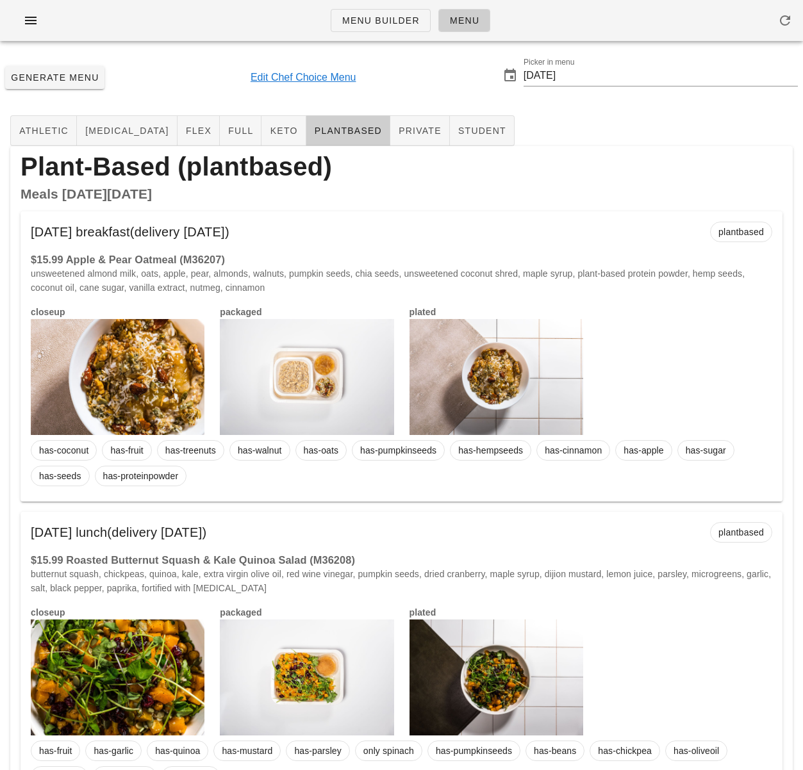
scroll to position [2, 0]
